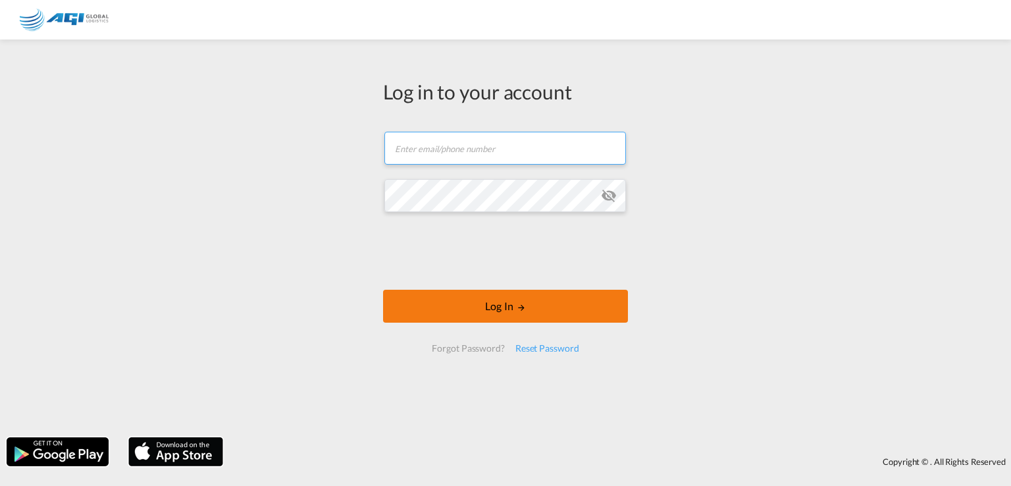
type input "[EMAIL_ADDRESS][DOMAIN_NAME]"
click at [506, 315] on button "Log In" at bounding box center [505, 306] width 245 height 33
